Goal: Register for event/course

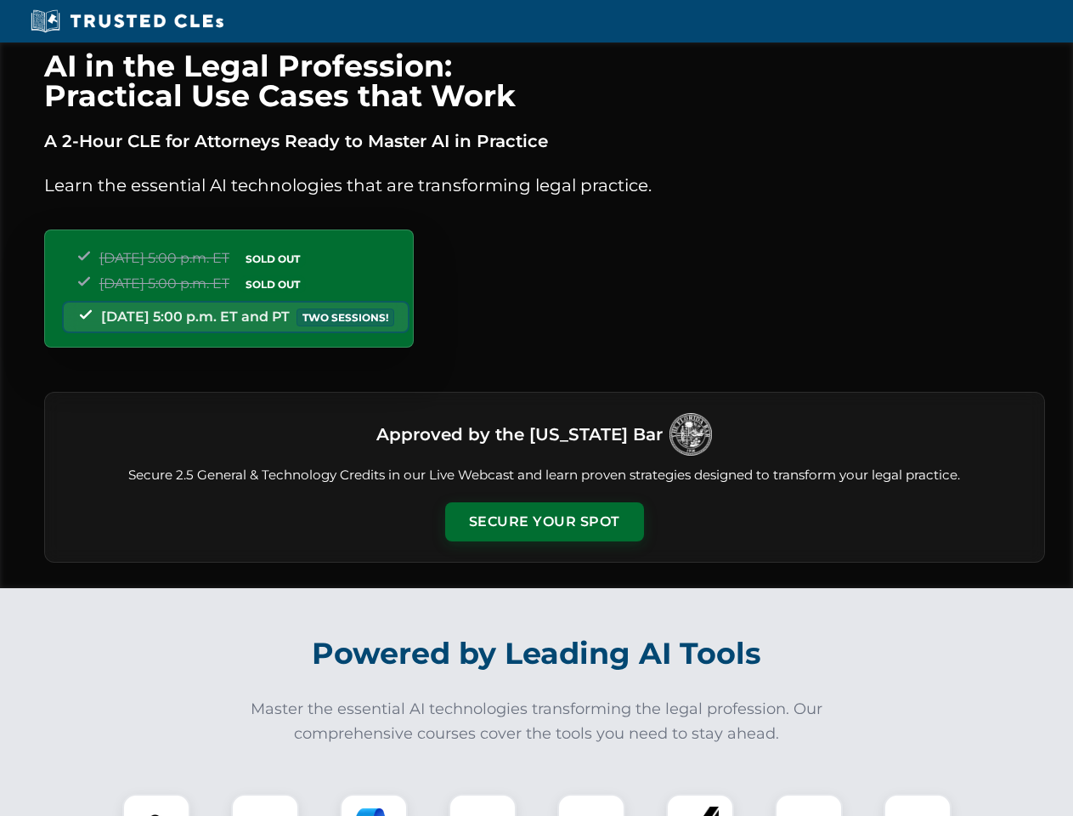
click at [544, 522] on button "Secure Your Spot" at bounding box center [544, 521] width 199 height 39
click at [156, 805] on img at bounding box center [156, 827] width 49 height 49
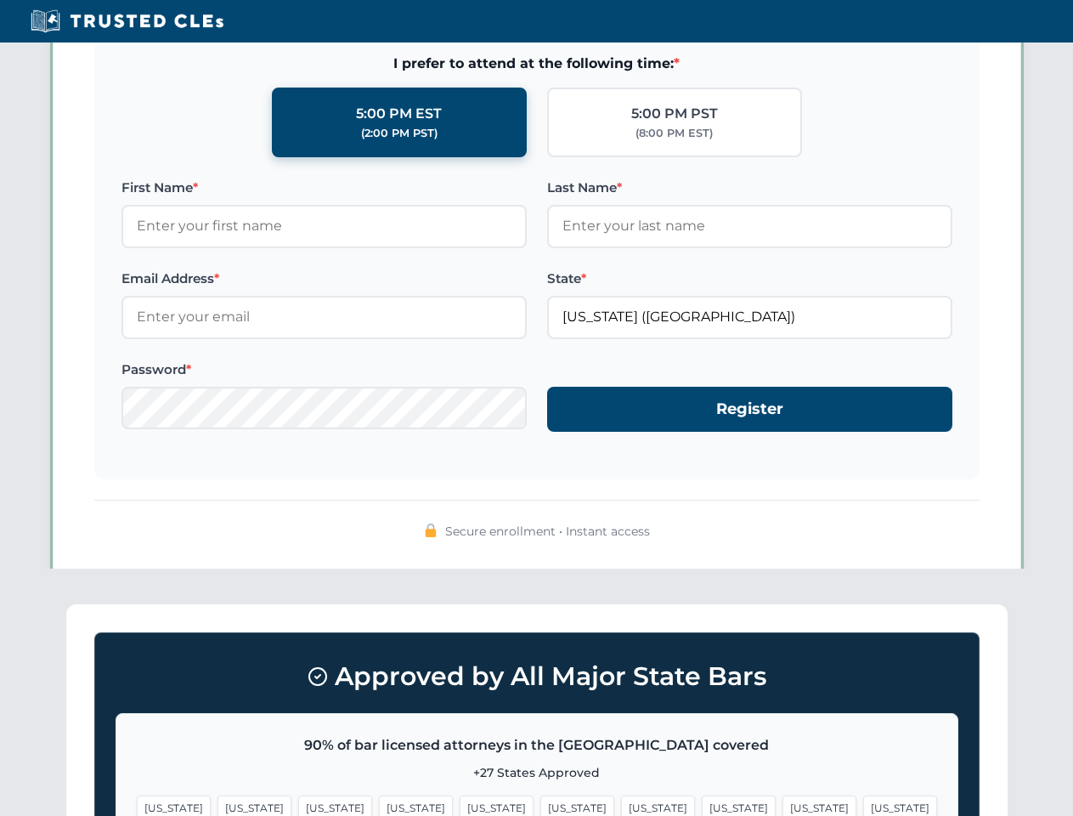
click at [621, 805] on span "[US_STATE]" at bounding box center [658, 807] width 74 height 25
click at [783, 805] on span "[US_STATE]" at bounding box center [820, 807] width 74 height 25
